Goal: Task Accomplishment & Management: Manage account settings

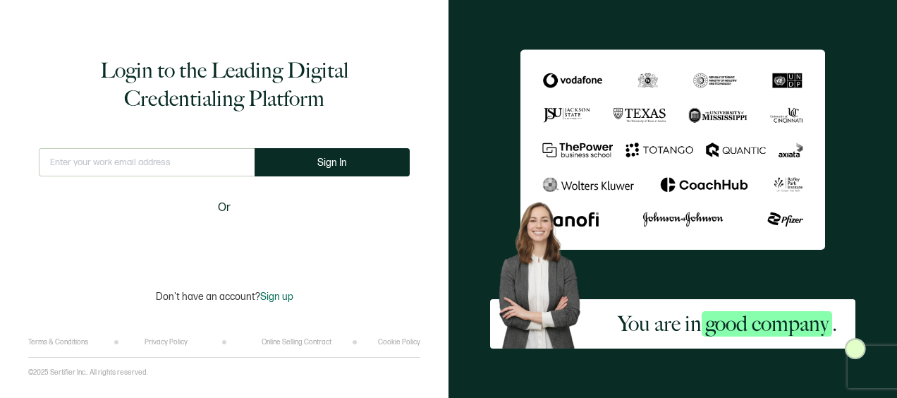
click at [152, 161] on input "text" at bounding box center [147, 162] width 216 height 28
type input "[EMAIL_ADDRESS][DOMAIN_NAME]"
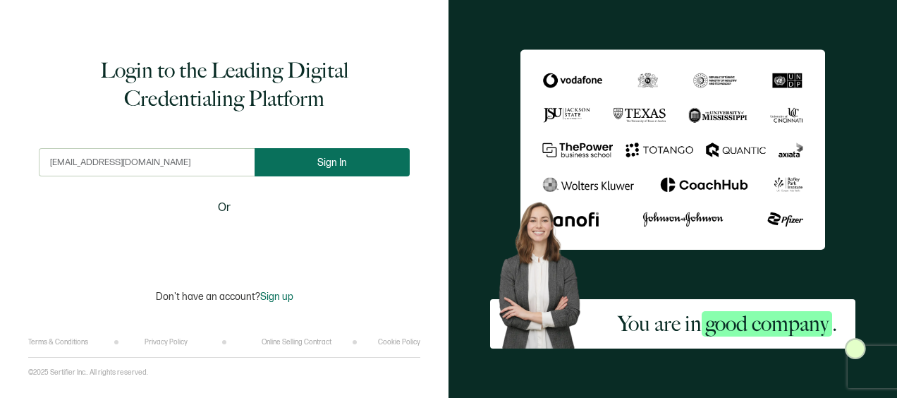
click at [301, 170] on button "Sign In" at bounding box center [332, 162] width 155 height 28
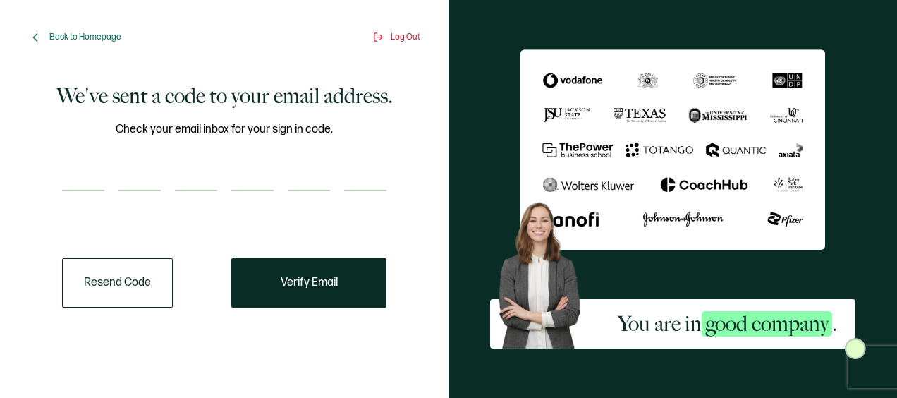
click at [83, 176] on input "number" at bounding box center [83, 177] width 42 height 28
paste input "5"
type input "5"
type input "3"
type input "6"
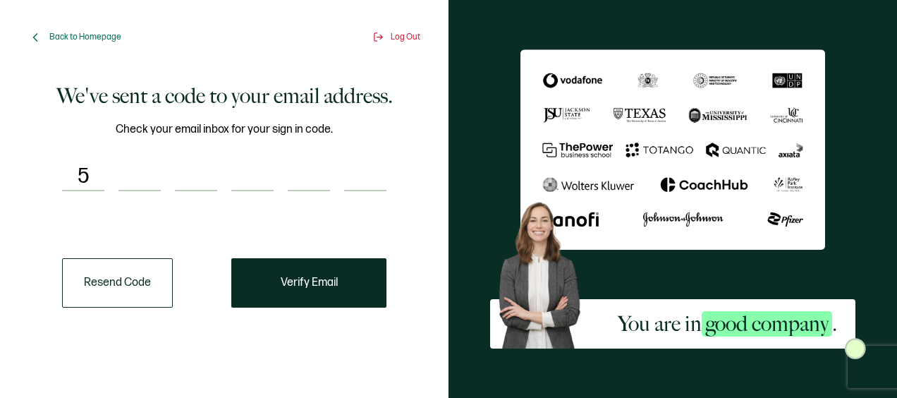
type input "9"
type input "0"
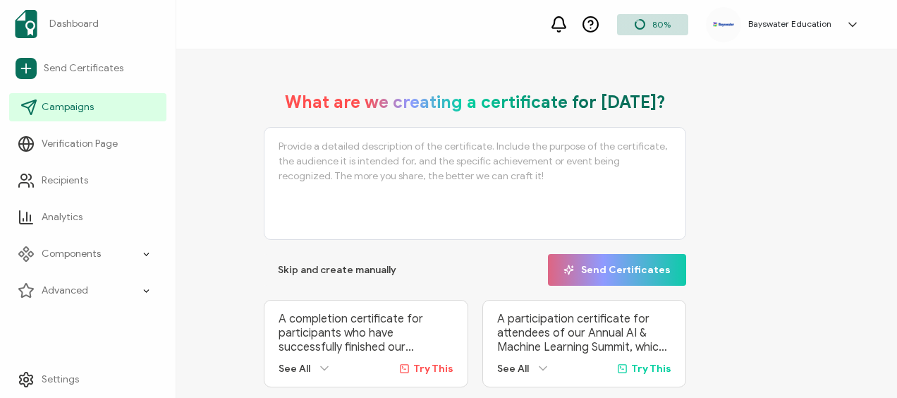
click at [71, 111] on span "Campaigns" at bounding box center [68, 107] width 52 height 14
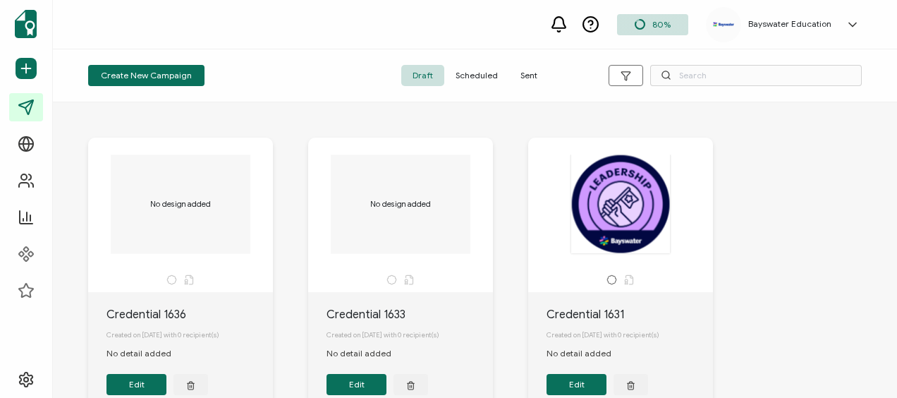
click at [520, 68] on span "Sent" at bounding box center [529, 75] width 40 height 21
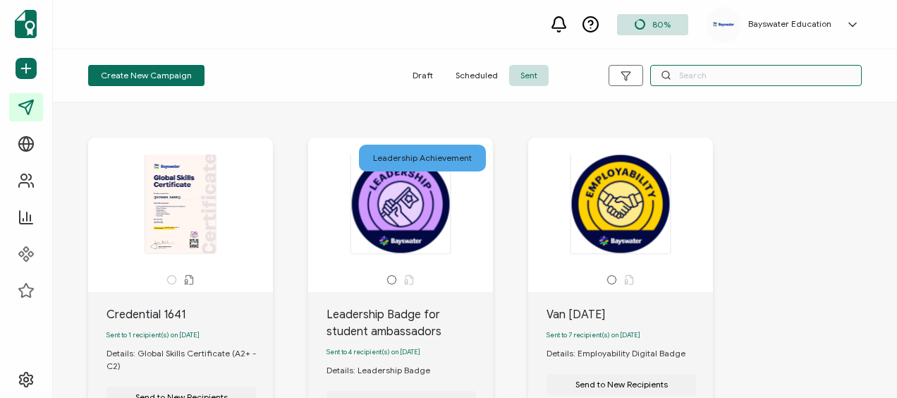
click at [722, 73] on input "text" at bounding box center [756, 75] width 212 height 21
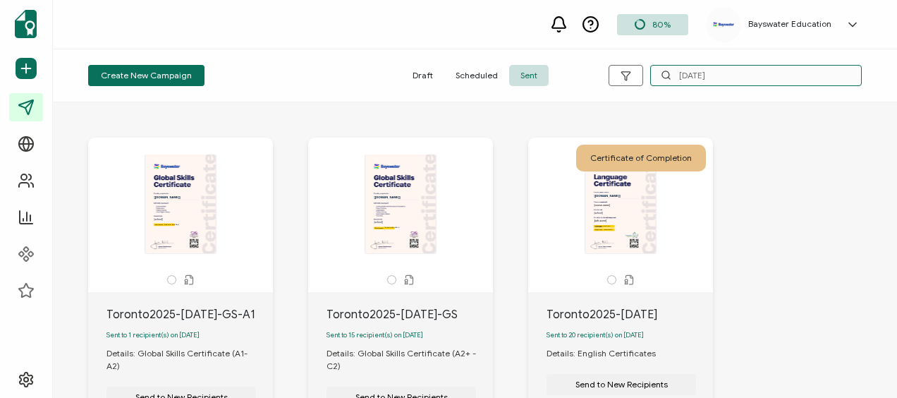
scroll to position [141, 0]
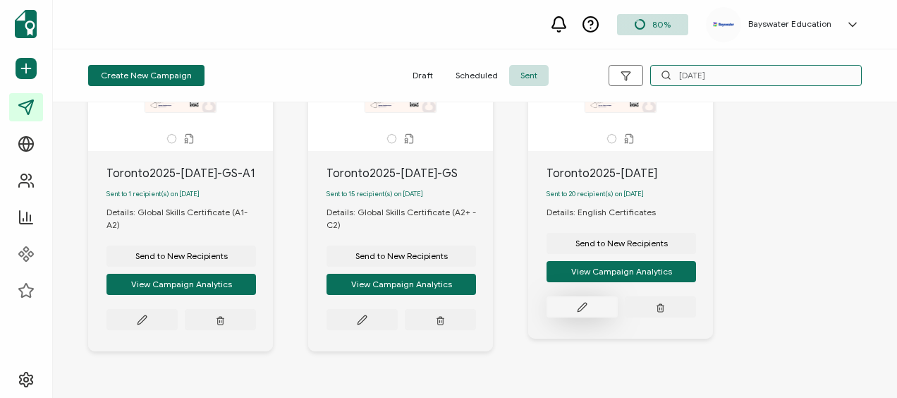
type input "[DATE]"
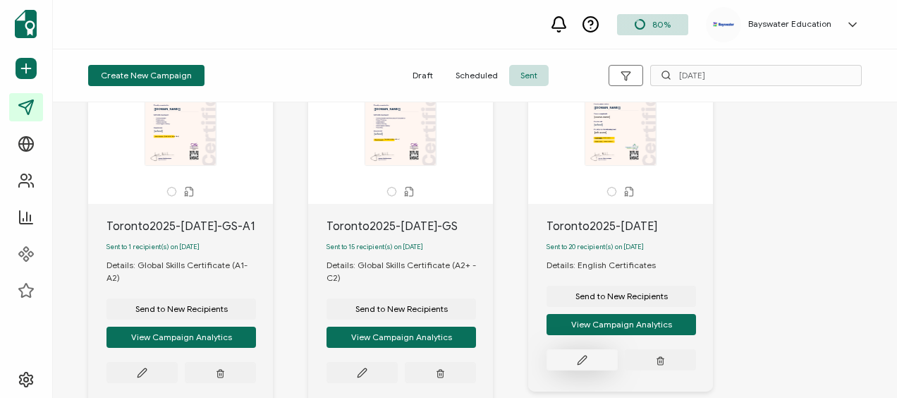
click at [583, 305] on div "Send to New Recipients View Campaign Analytics" at bounding box center [622, 321] width 150 height 99
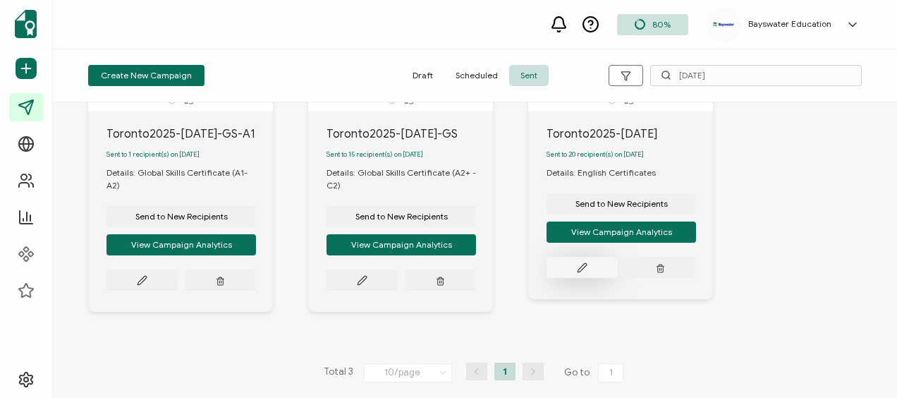
scroll to position [185, 0]
click at [587, 268] on icon at bounding box center [582, 267] width 11 height 11
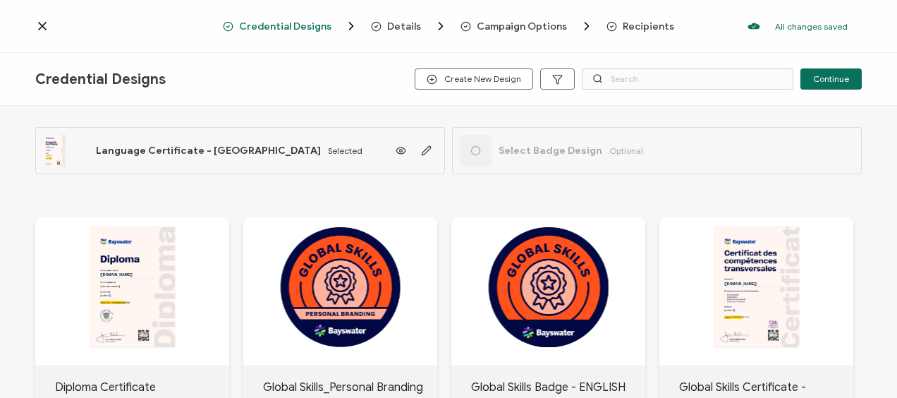
click at [631, 18] on div "Credential Designs Details Campaign Options Recipients All changes saved We sav…" at bounding box center [448, 26] width 897 height 53
click at [627, 27] on span "Recipients" at bounding box center [648, 26] width 51 height 11
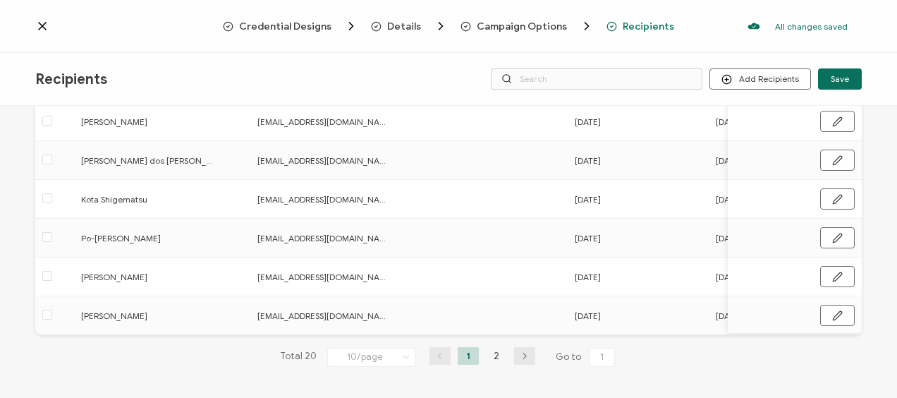
scroll to position [298, 0]
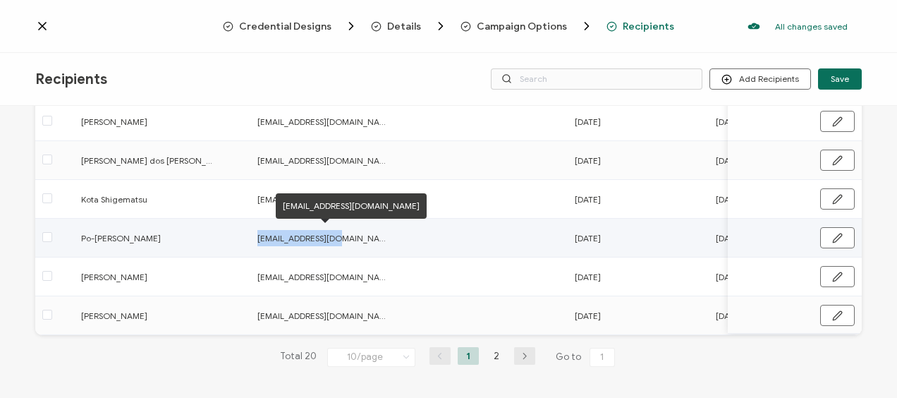
drag, startPoint x: 348, startPoint y: 233, endPoint x: 259, endPoint y: 236, distance: 88.9
click at [259, 236] on span "[EMAIL_ADDRESS][DOMAIN_NAME]" at bounding box center [324, 238] width 134 height 16
copy span "[EMAIL_ADDRESS][DOMAIN_NAME]"
click at [444, 242] on td at bounding box center [497, 238] width 141 height 39
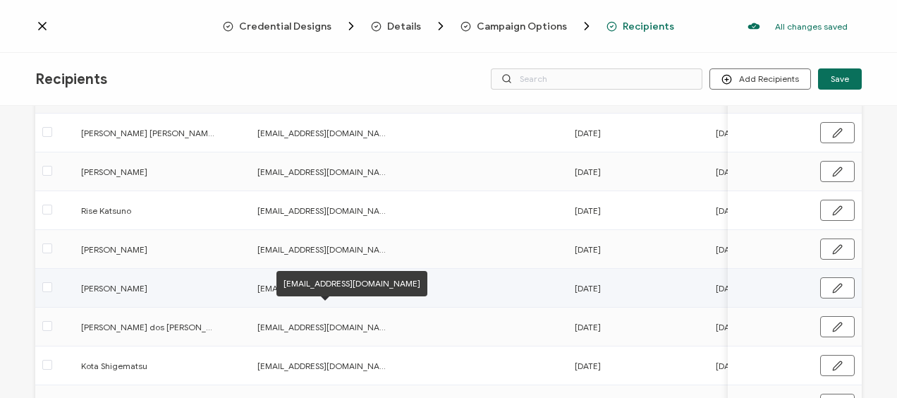
scroll to position [0, 0]
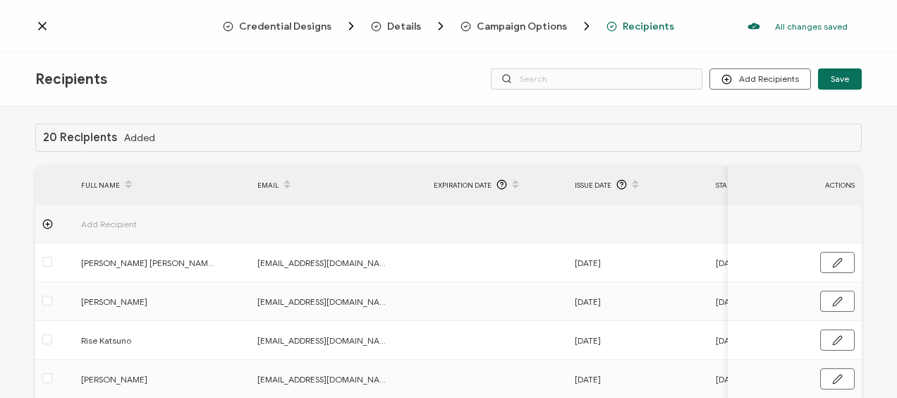
click at [47, 25] on icon at bounding box center [42, 26] width 14 height 14
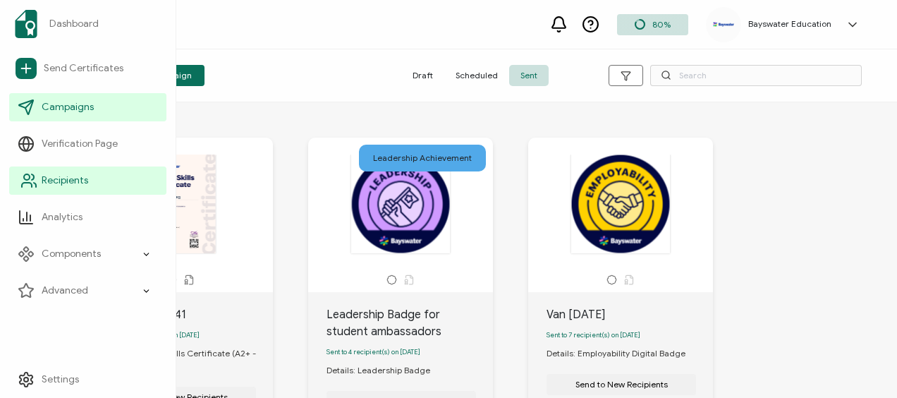
click at [69, 180] on span "Recipients" at bounding box center [65, 181] width 47 height 14
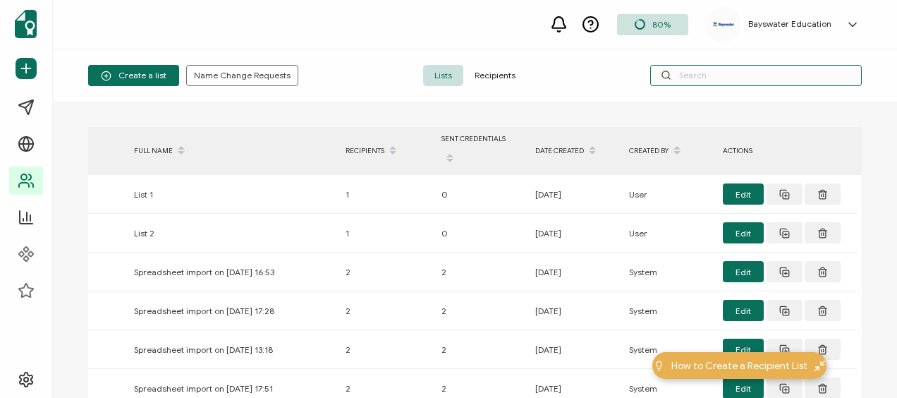
click at [736, 80] on input "text" at bounding box center [756, 75] width 212 height 21
type input "po"
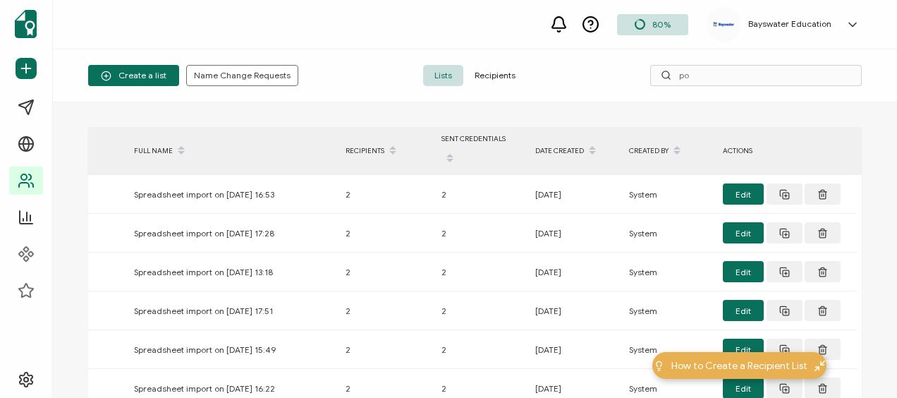
click at [503, 77] on span "Recipients" at bounding box center [494, 75] width 63 height 21
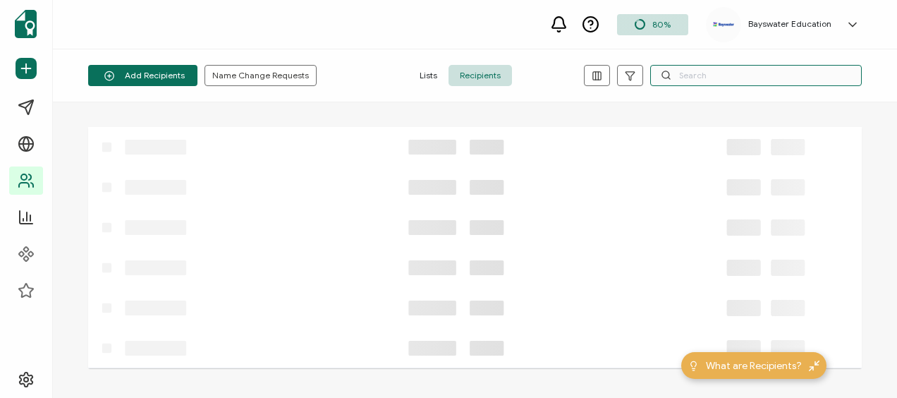
click at [734, 78] on input "text" at bounding box center [756, 75] width 212 height 21
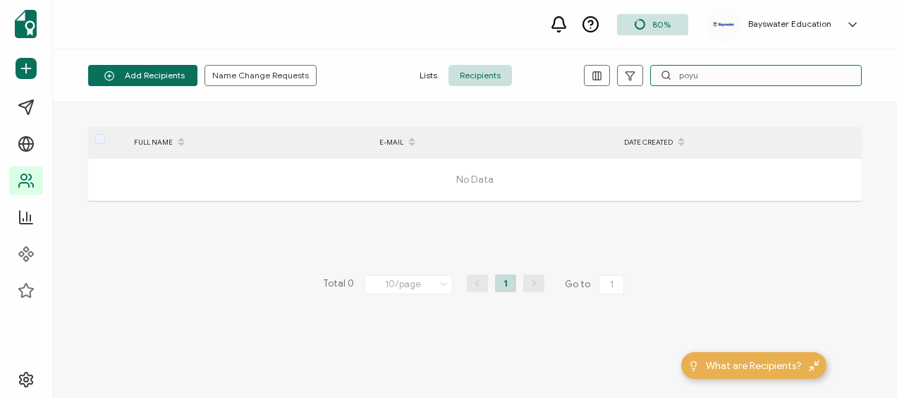
click at [691, 75] on input "poyu" at bounding box center [756, 75] width 212 height 21
type input "wu"
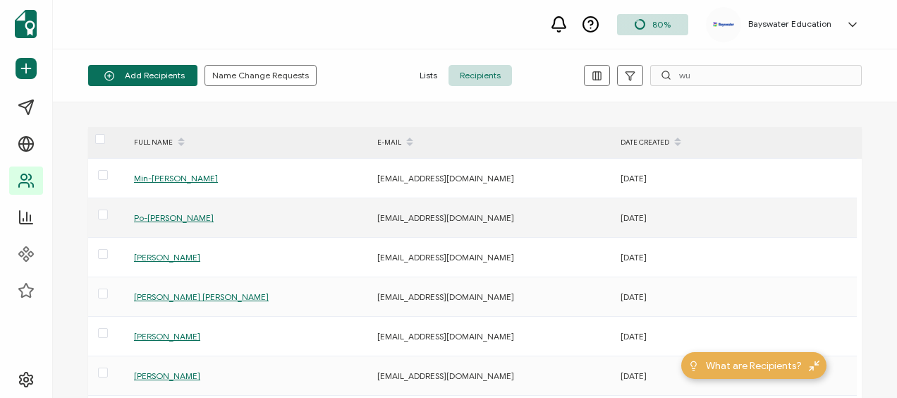
click at [157, 217] on span "Po-[PERSON_NAME]" at bounding box center [174, 217] width 80 height 11
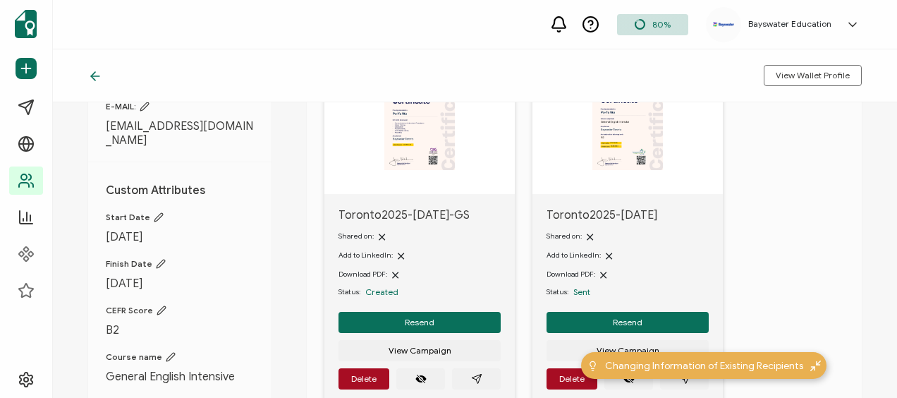
scroll to position [212, 0]
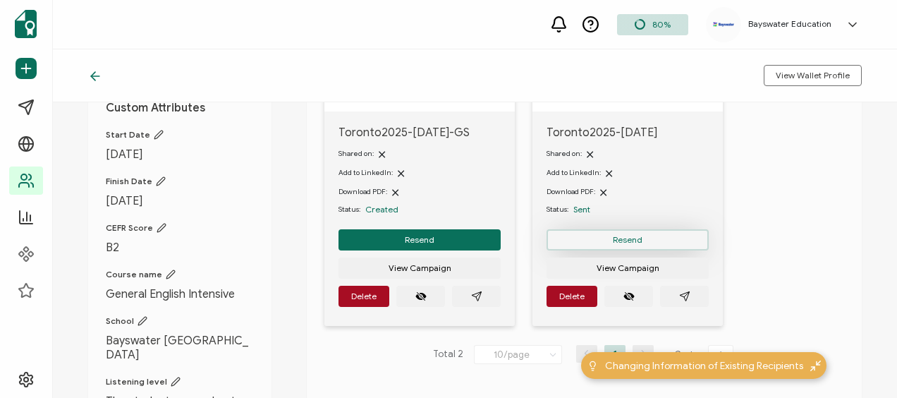
click at [631, 238] on span "Resend" at bounding box center [628, 240] width 30 height 8
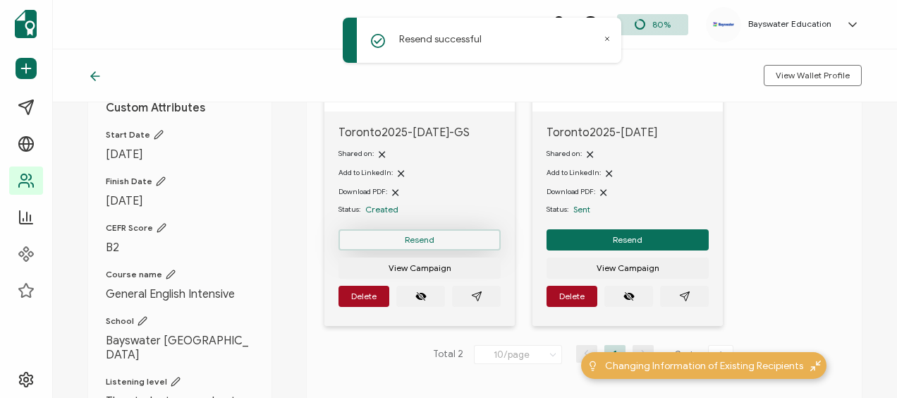
click at [433, 236] on span "Resend" at bounding box center [420, 240] width 30 height 8
